Goal: Find specific page/section: Find specific page/section

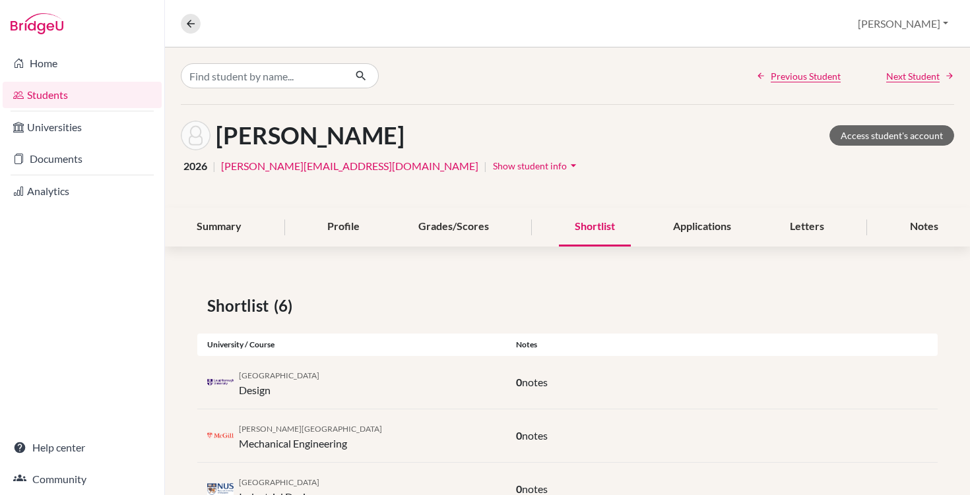
click at [36, 90] on link "Students" at bounding box center [82, 95] width 159 height 26
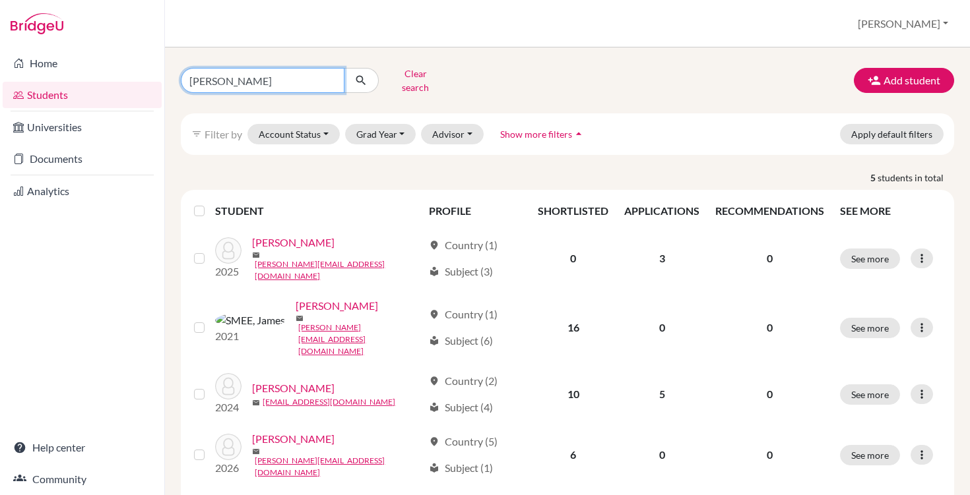
drag, startPoint x: 242, startPoint y: 73, endPoint x: 162, endPoint y: 69, distance: 80.6
click at [162, 69] on div "Home Students Universities Documents Analytics Help center Community Students o…" at bounding box center [485, 247] width 970 height 495
type input "rohan"
click button "submit" at bounding box center [361, 80] width 35 height 25
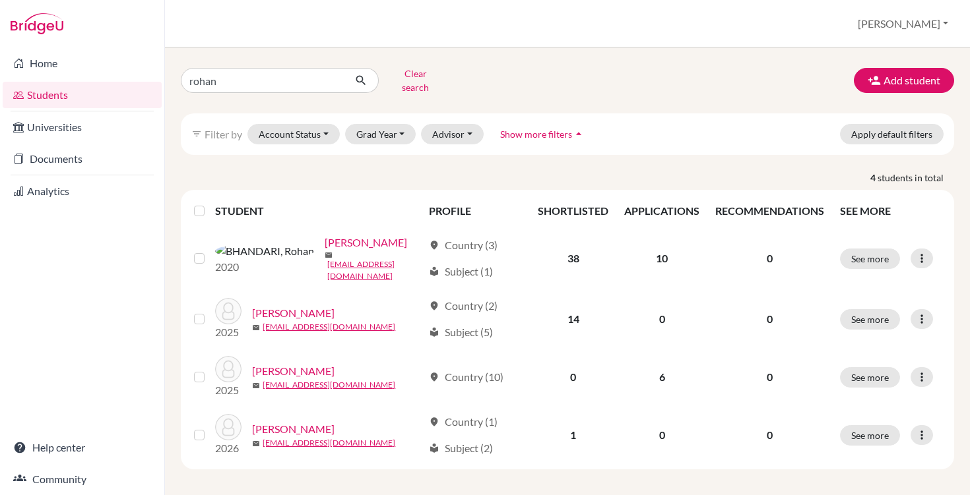
click at [257, 95] on div "[PERSON_NAME] search Add student filter_list Filter by Account Status Active ac…" at bounding box center [567, 266] width 773 height 406
click at [241, 83] on input "rohan" at bounding box center [263, 80] width 164 height 25
type input "rohaan"
click button "submit" at bounding box center [361, 80] width 35 height 25
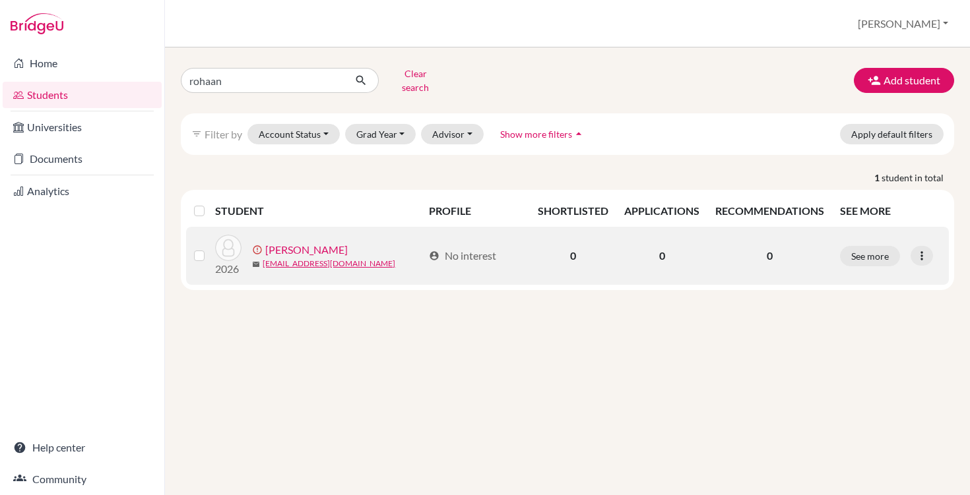
click at [317, 242] on link "[PERSON_NAME]" at bounding box center [306, 250] width 82 height 16
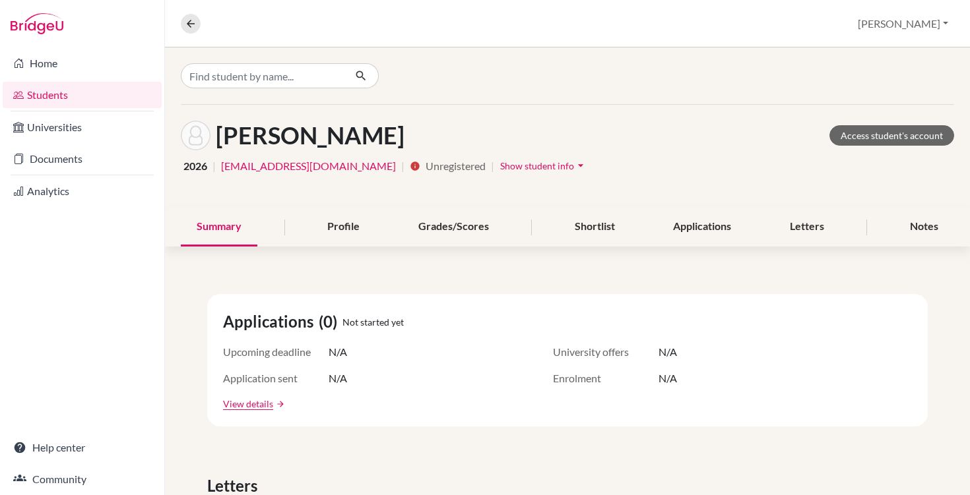
scroll to position [15, 0]
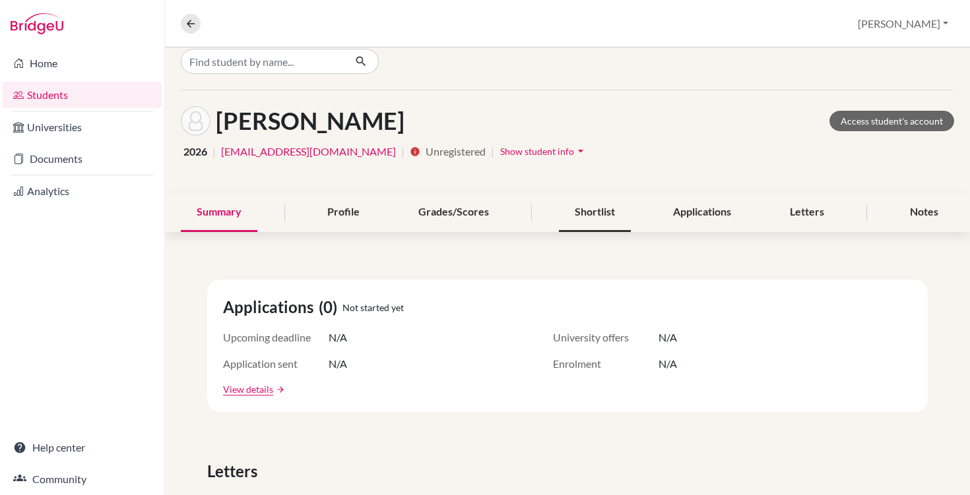
click at [581, 210] on div "Shortlist" at bounding box center [595, 212] width 72 height 39
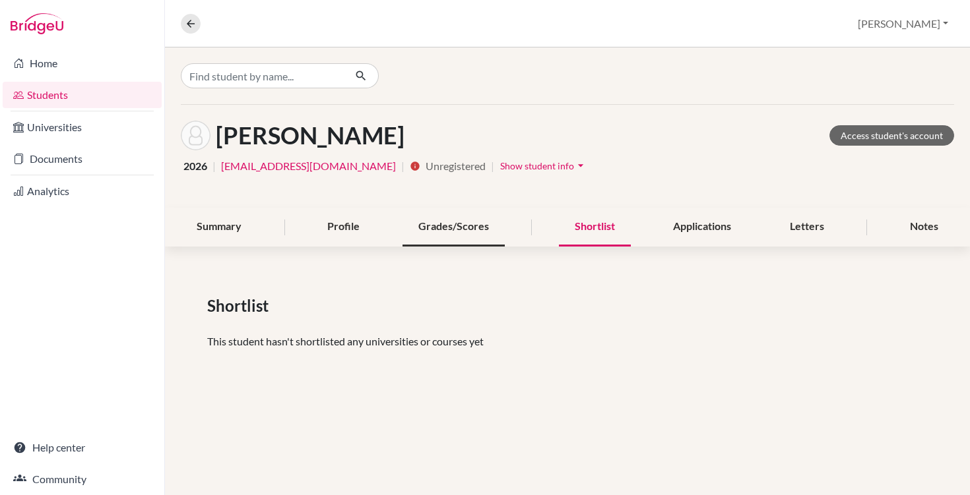
click at [433, 224] on div "Grades/Scores" at bounding box center [453, 227] width 102 height 39
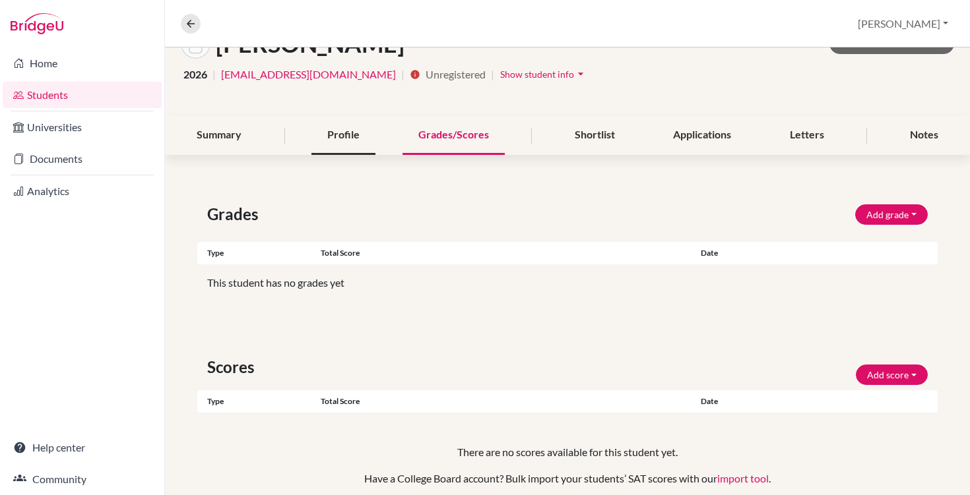
scroll to position [131, 0]
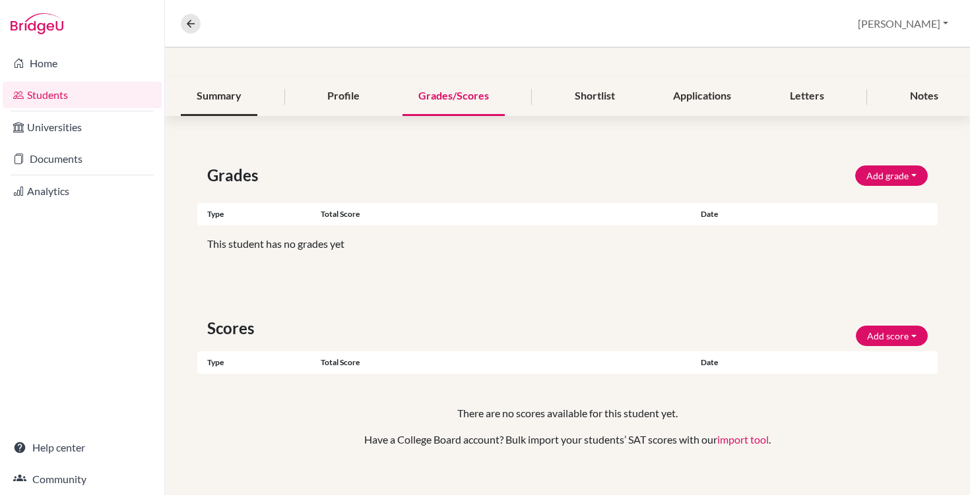
click at [234, 98] on div "Summary" at bounding box center [219, 96] width 77 height 39
